Goal: Ask a question

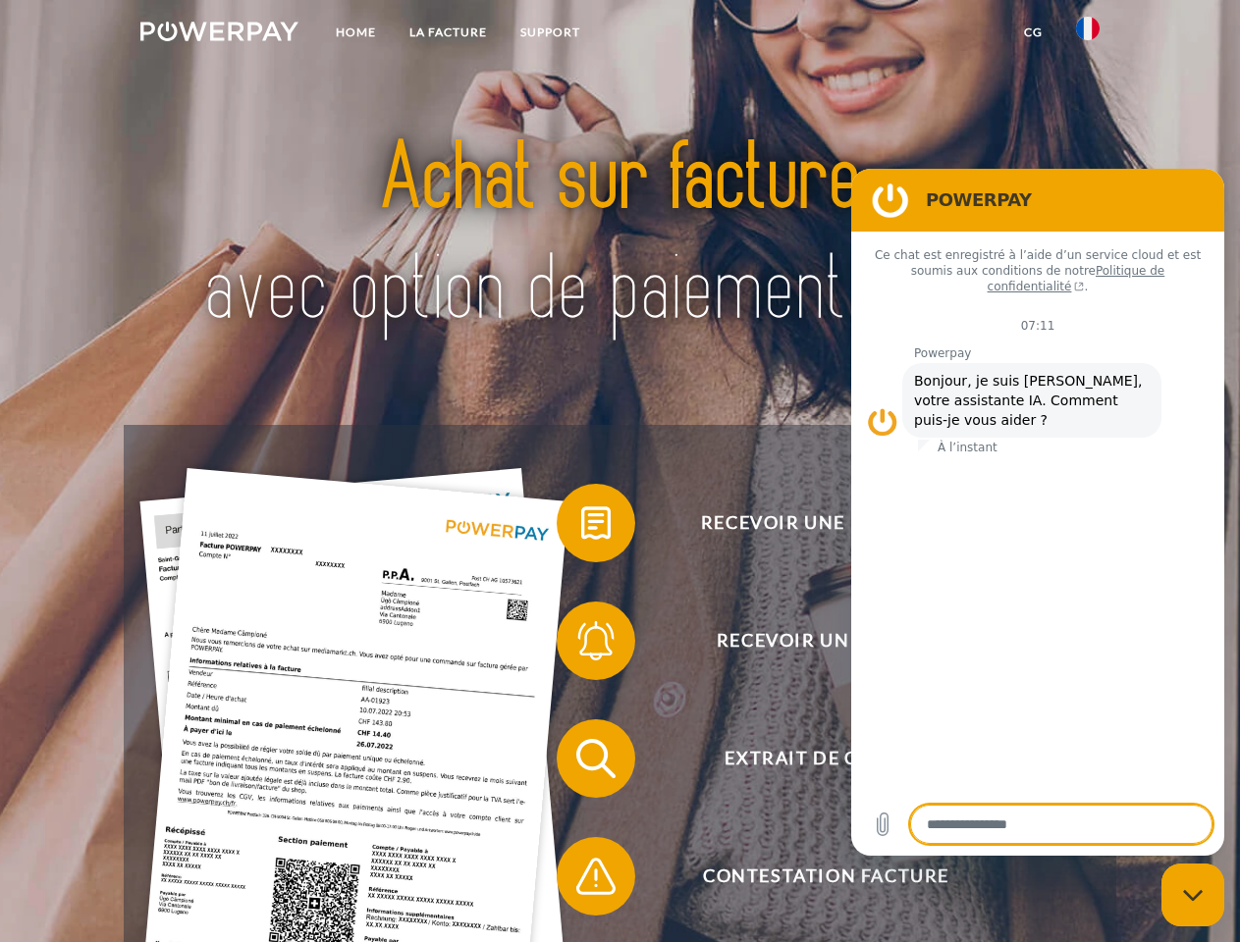
click at [219, 34] on img at bounding box center [219, 32] width 158 height 20
click at [1088, 34] on img at bounding box center [1088, 29] width 24 height 24
click at [1033, 32] on link "CG" at bounding box center [1033, 32] width 52 height 35
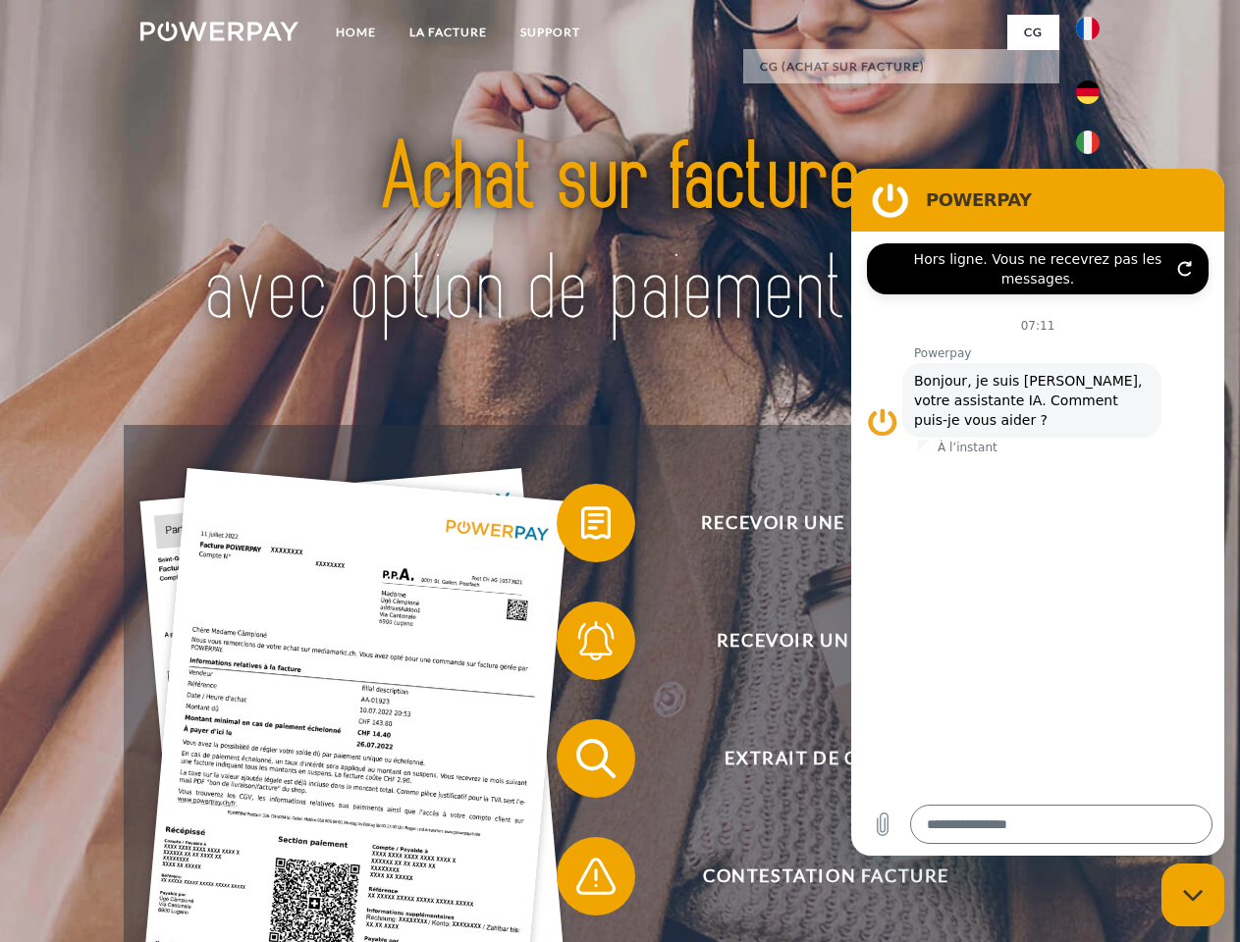
click at [581, 527] on span at bounding box center [566, 523] width 98 height 98
click at [581, 645] on span at bounding box center [566, 641] width 98 height 98
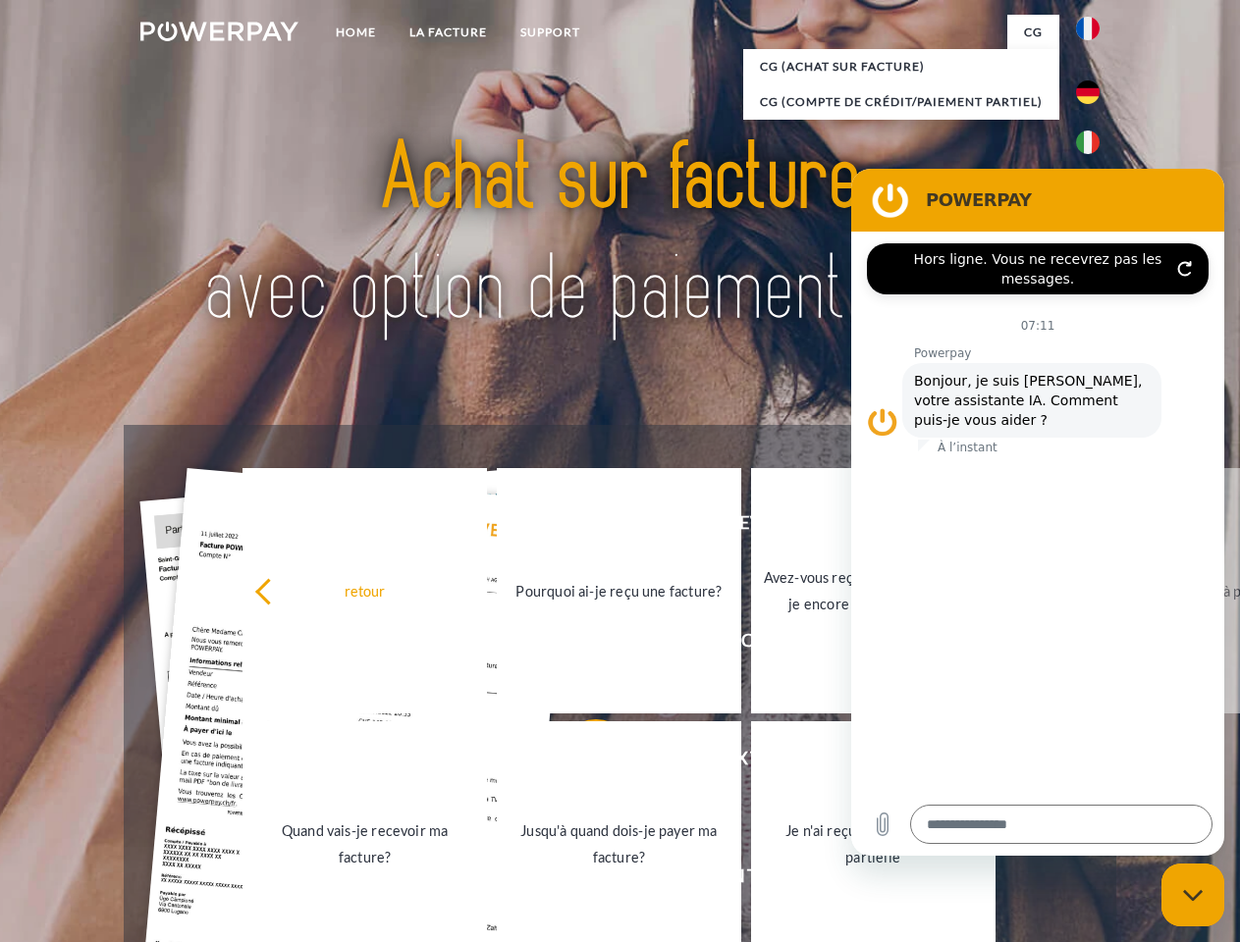
click at [581, 763] on link "Jusqu'à quand dois-je payer ma facture?" at bounding box center [619, 843] width 244 height 245
click at [581, 881] on span at bounding box center [566, 876] width 98 height 98
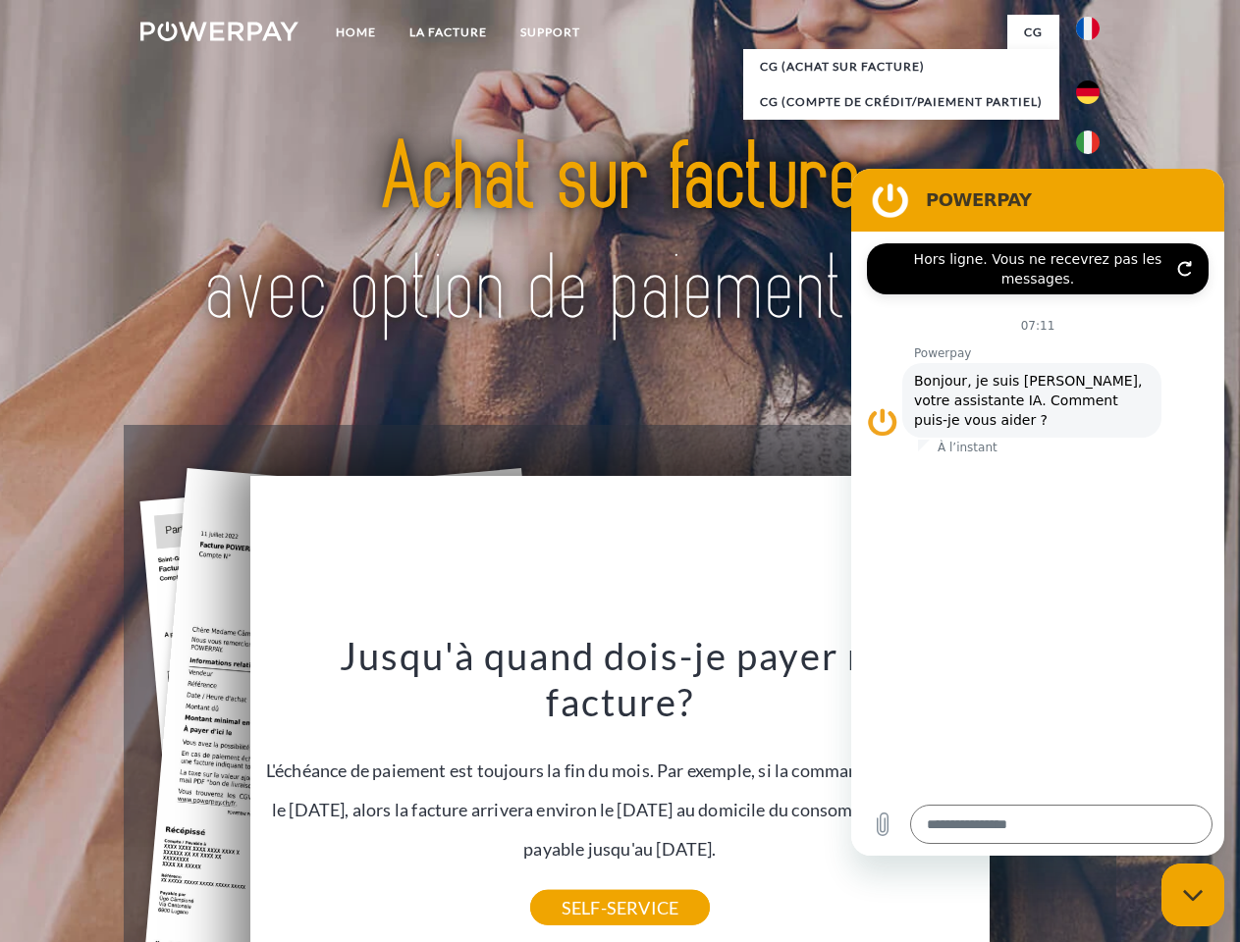
click at [1193, 895] on icon "Fermer la fenêtre de messagerie" at bounding box center [1193, 895] width 21 height 13
type textarea "*"
